Goal: Find specific page/section: Find specific page/section

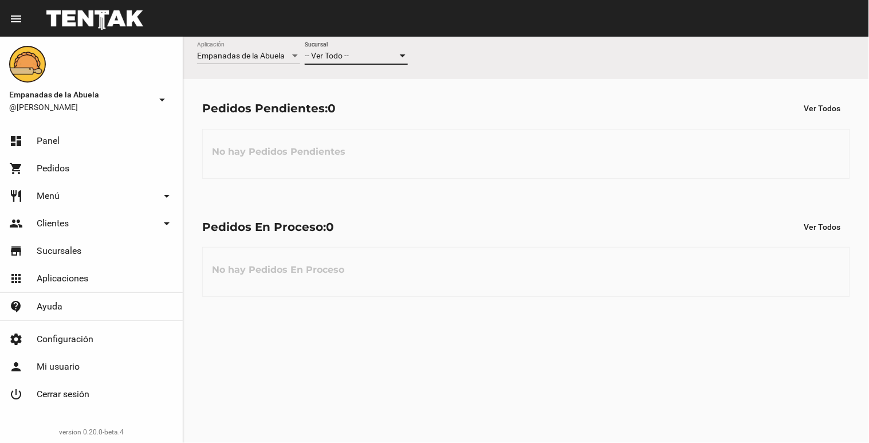
click at [399, 56] on div at bounding box center [402, 56] width 10 height 9
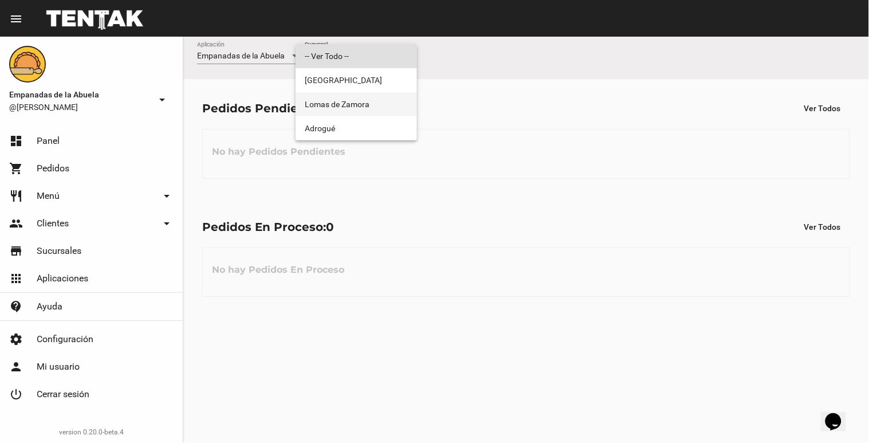
click at [409, 102] on mat-option "Lomas de Zamora" at bounding box center [355, 104] width 121 height 24
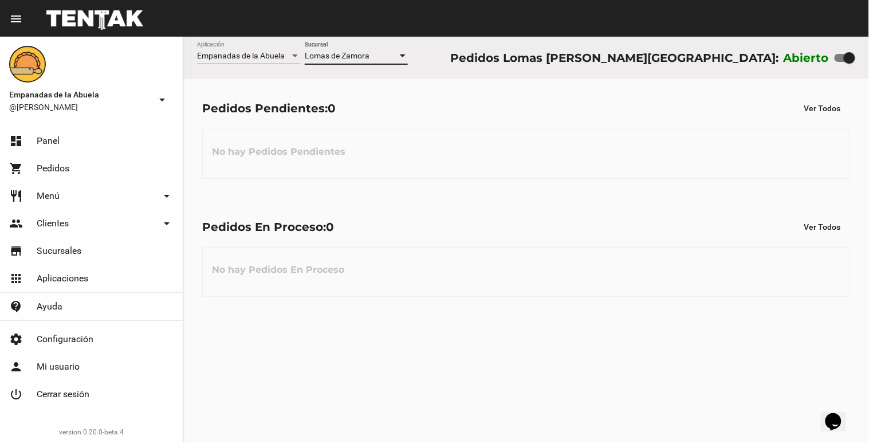
click at [405, 58] on div at bounding box center [402, 56] width 10 height 9
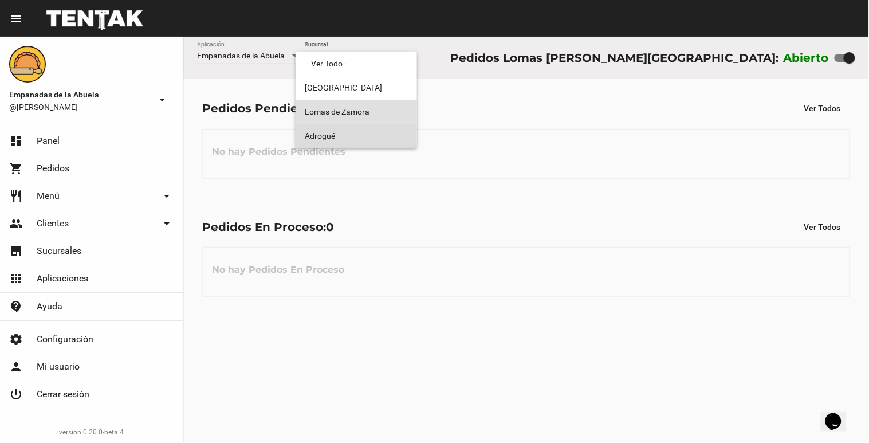
click at [375, 136] on span "Adrogué" at bounding box center [356, 136] width 103 height 24
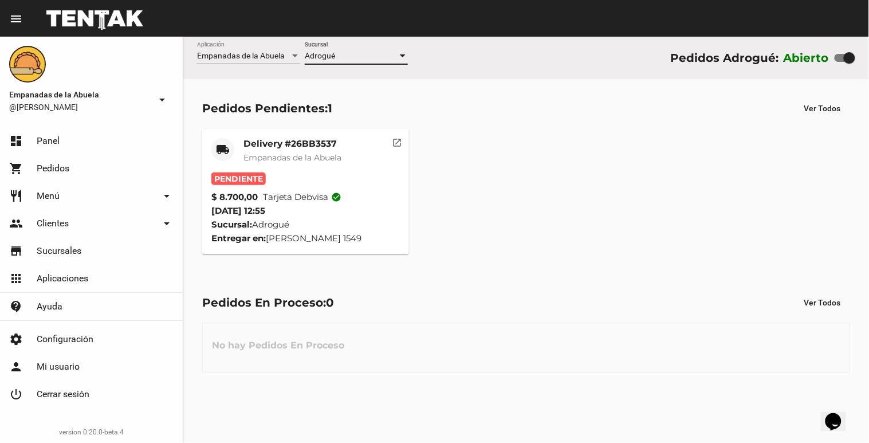
click at [404, 56] on div at bounding box center [403, 55] width 6 height 3
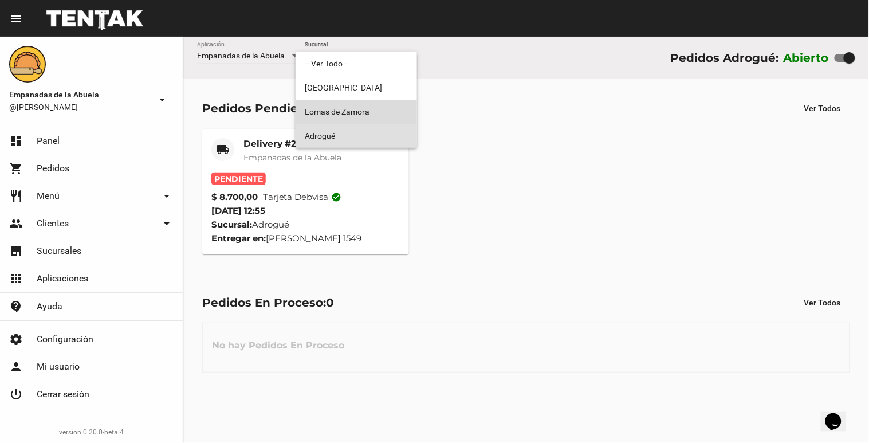
click at [382, 106] on span "Lomas de Zamora" at bounding box center [356, 112] width 103 height 24
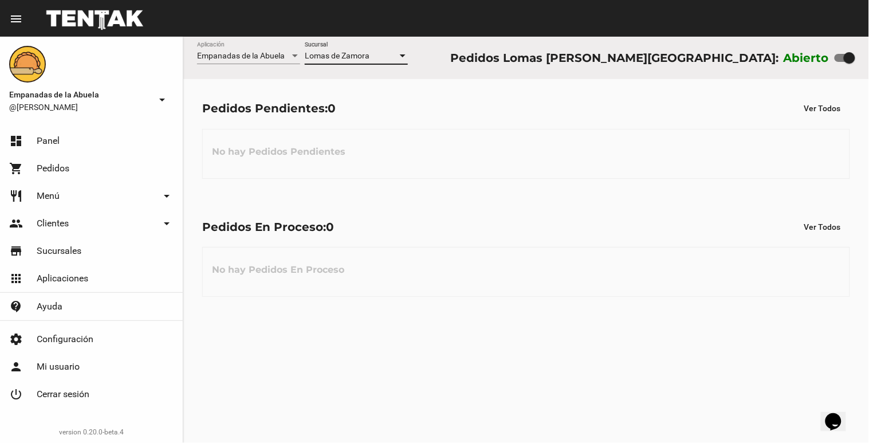
click at [405, 58] on div at bounding box center [402, 56] width 10 height 9
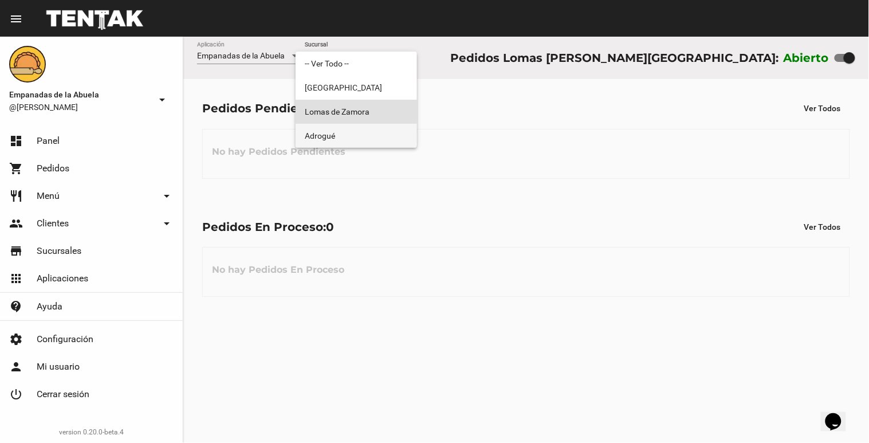
click at [365, 141] on span "Adrogué" at bounding box center [356, 136] width 103 height 24
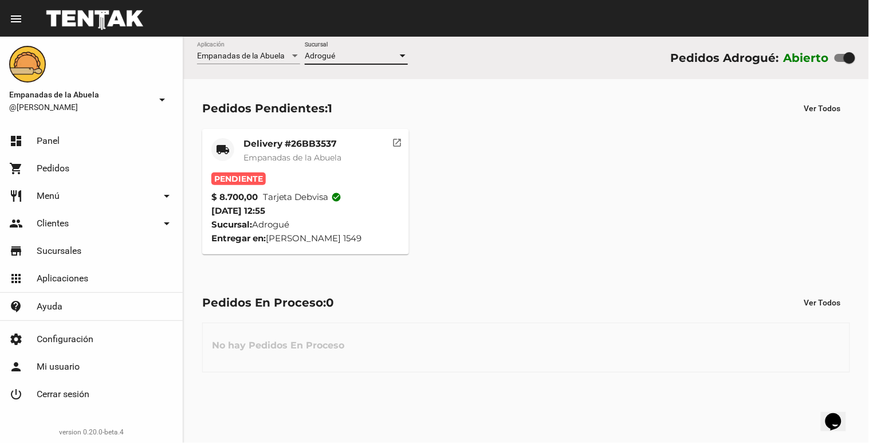
click at [400, 50] on div "Adrogué Sucursal" at bounding box center [356, 53] width 103 height 22
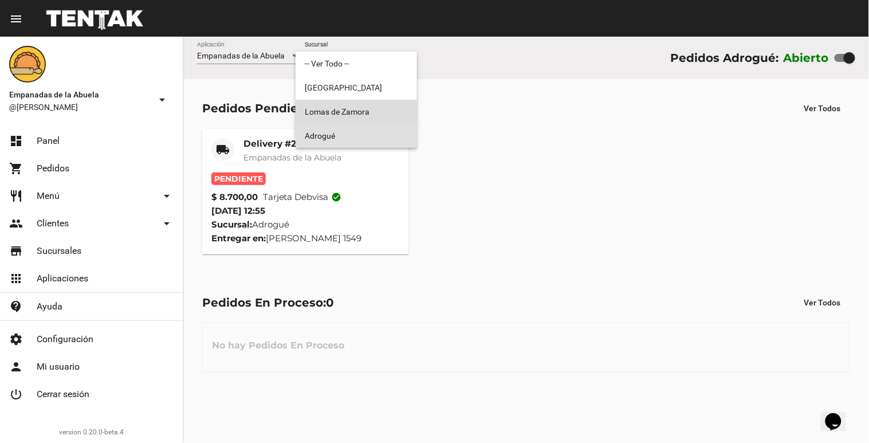
click at [381, 100] on span "Lomas de Zamora" at bounding box center [356, 112] width 103 height 24
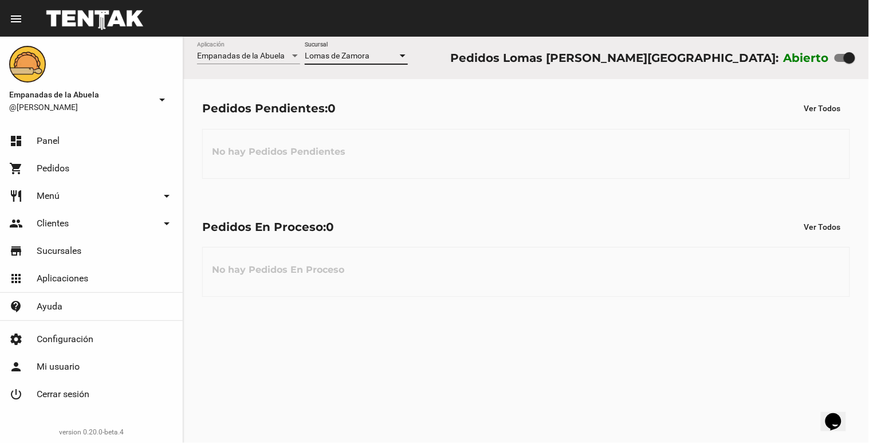
click at [403, 54] on div at bounding box center [402, 56] width 10 height 9
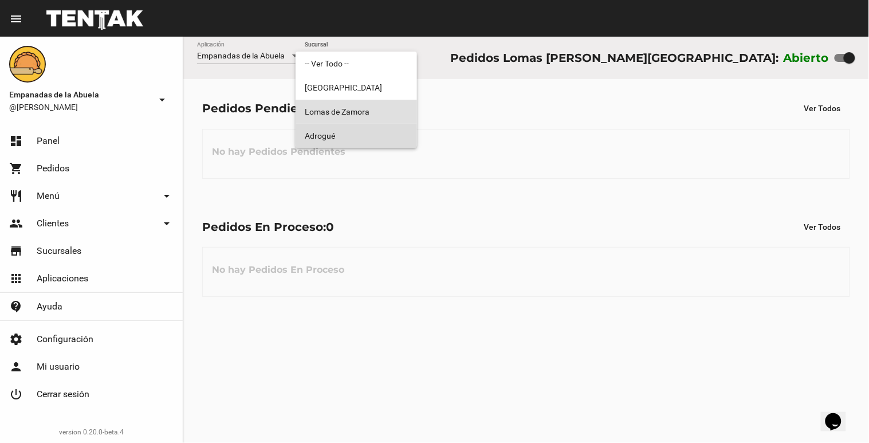
click at [369, 132] on span "Adrogué" at bounding box center [356, 136] width 103 height 24
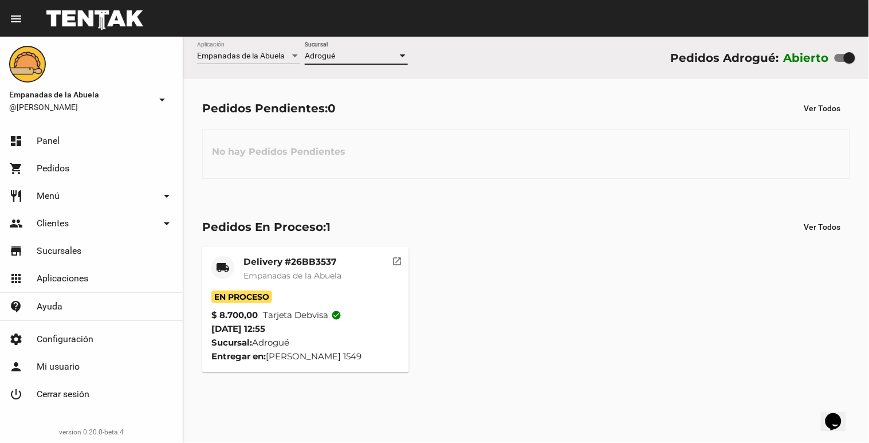
click at [404, 55] on div at bounding box center [403, 55] width 6 height 3
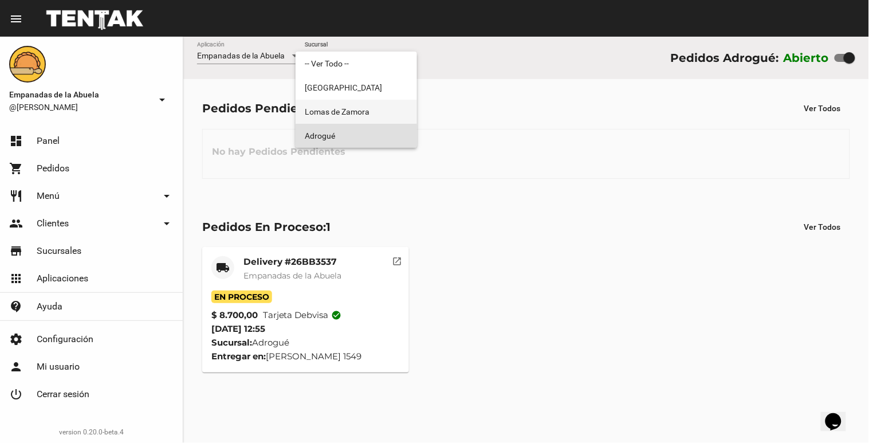
click at [388, 112] on span "Lomas de Zamora" at bounding box center [356, 112] width 103 height 24
